Goal: Register for event/course

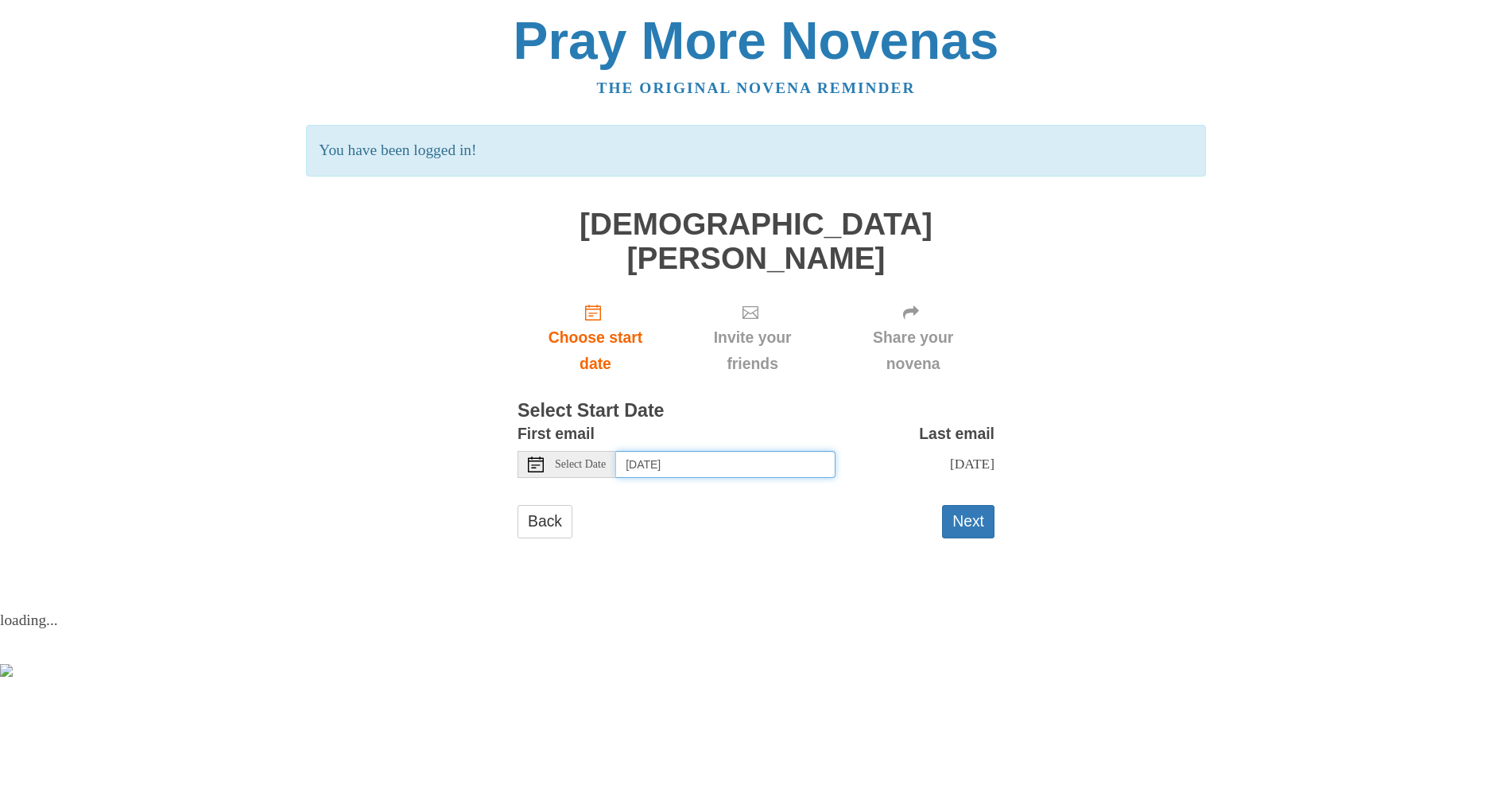
click at [691, 451] on input "Wednesday, October 15th" at bounding box center [725, 464] width 219 height 27
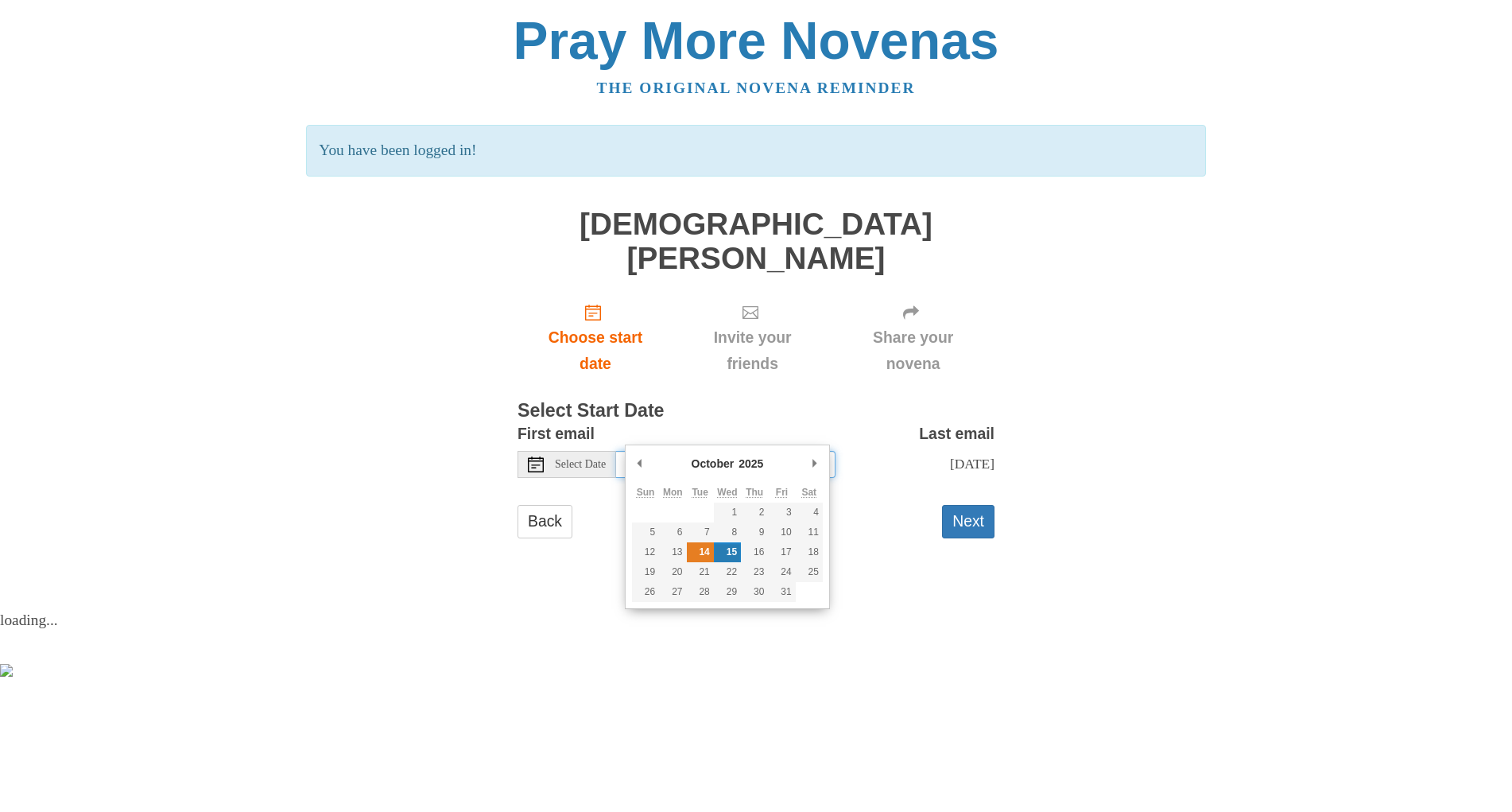
type input "Tuesday, October 14th"
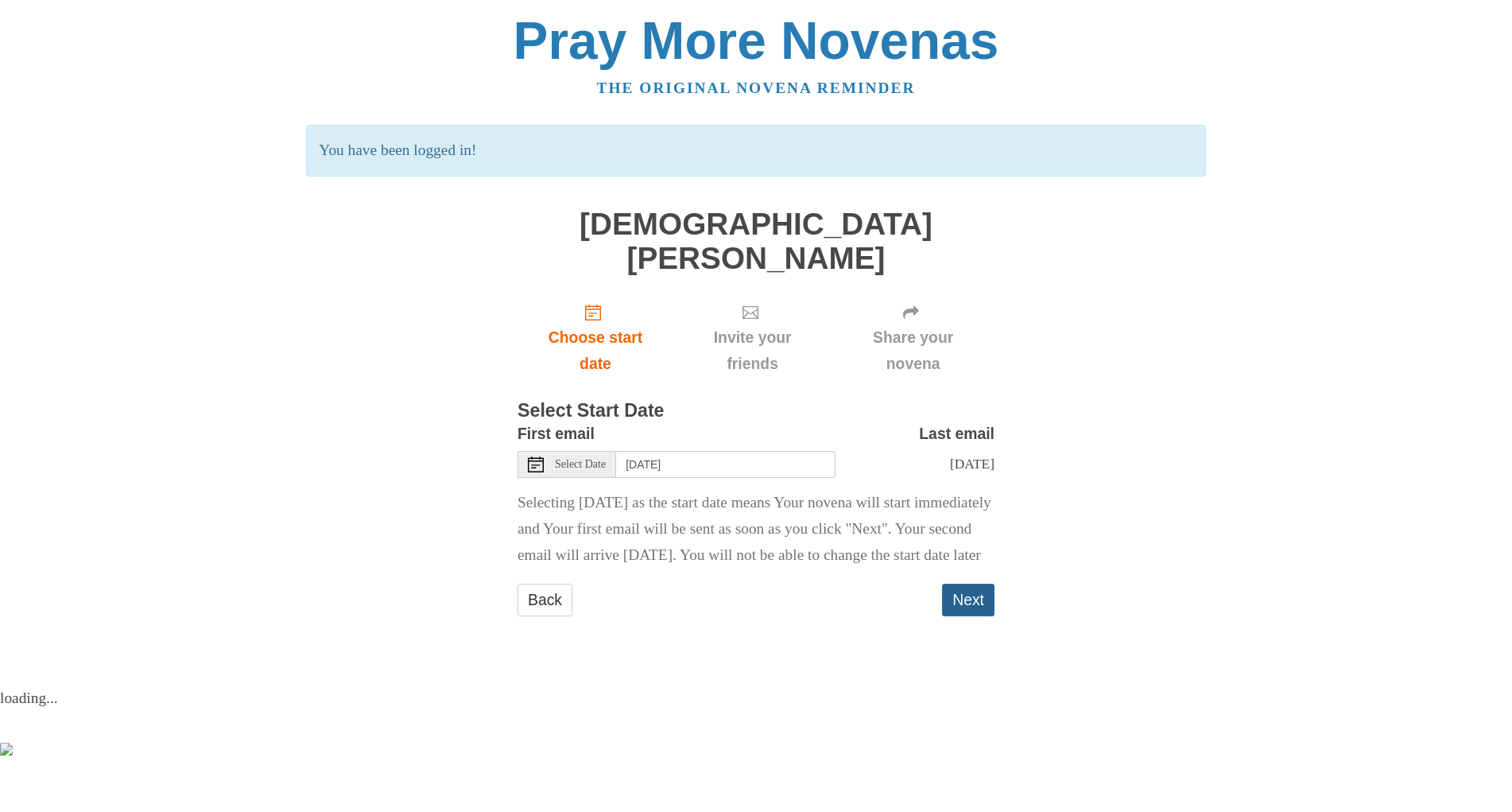
click at [967, 605] on button "Next" at bounding box center [968, 600] width 52 height 33
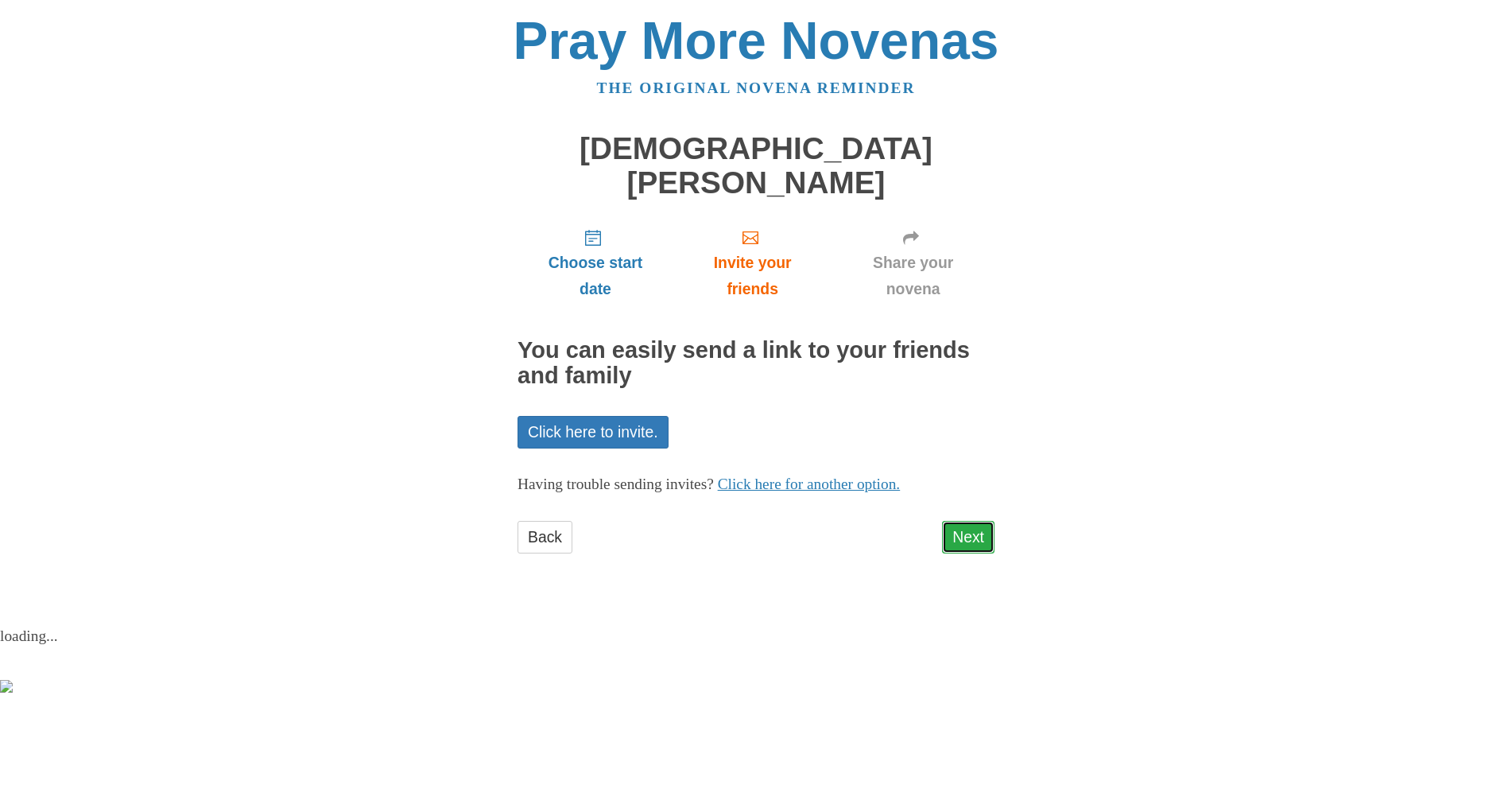
click at [958, 521] on link "Next" at bounding box center [968, 537] width 52 height 33
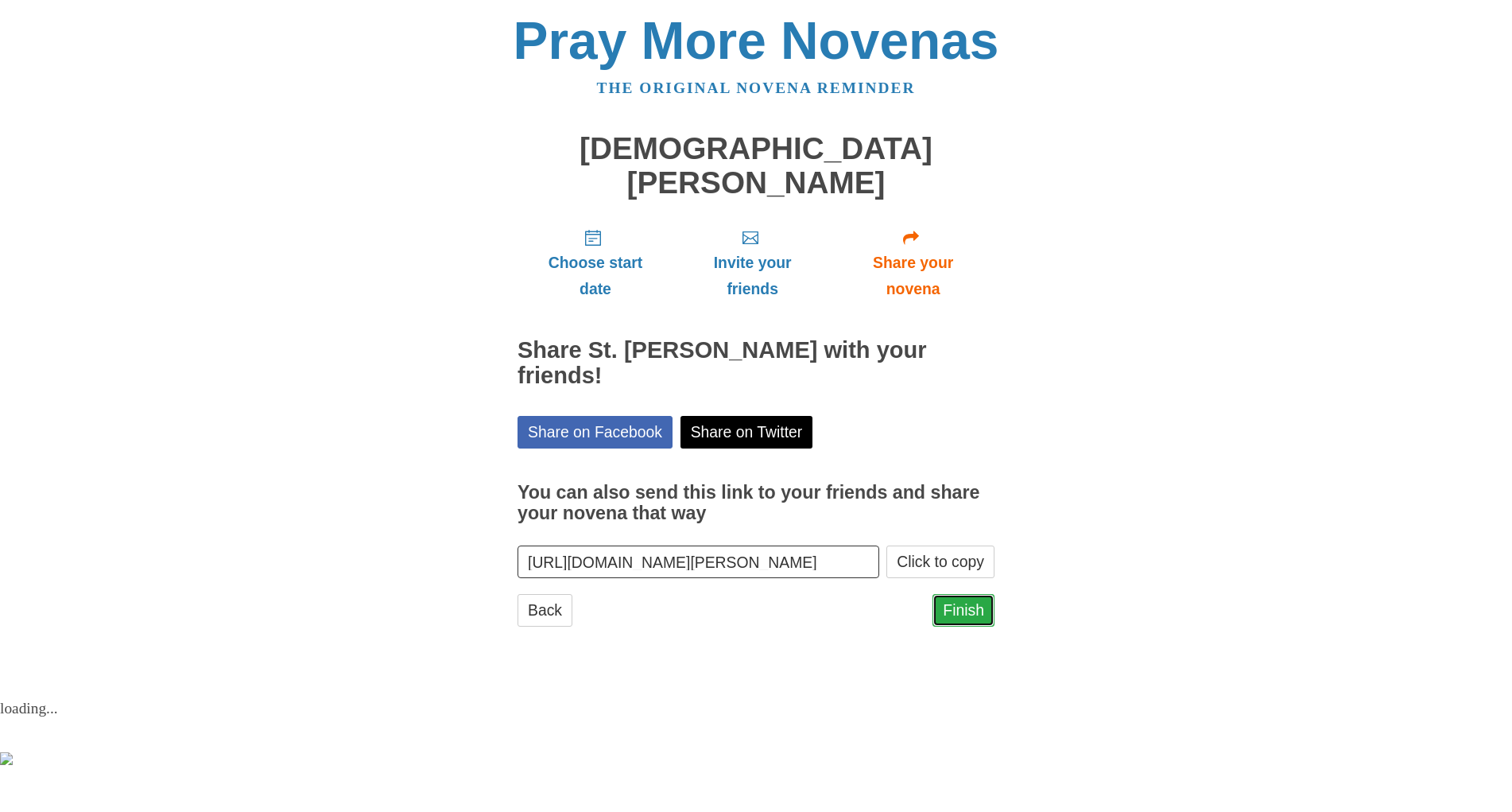
click at [976, 594] on link "Finish" at bounding box center [963, 611] width 62 height 33
